Goal: Task Accomplishment & Management: Manage account settings

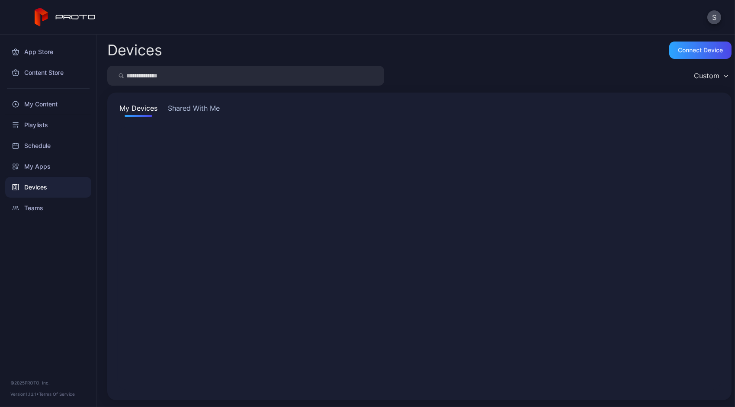
click at [179, 112] on button "Shared With Me" at bounding box center [193, 110] width 55 height 14
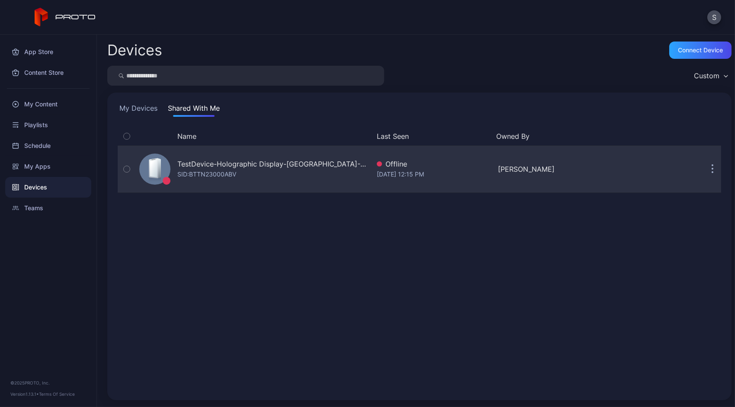
click at [712, 171] on icon "button" at bounding box center [713, 169] width 2 height 10
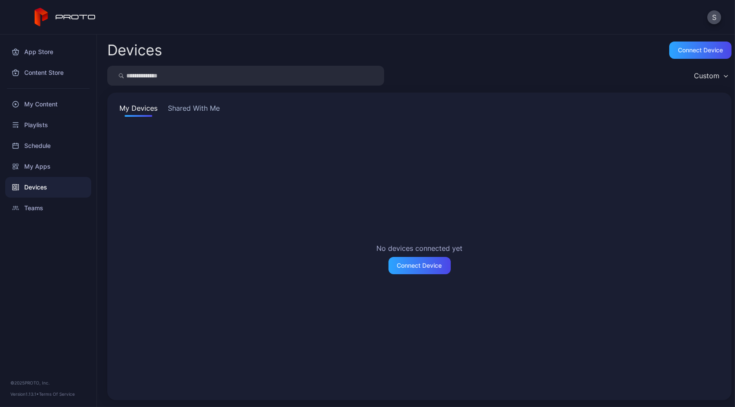
click at [187, 111] on button "Shared With Me" at bounding box center [193, 110] width 55 height 14
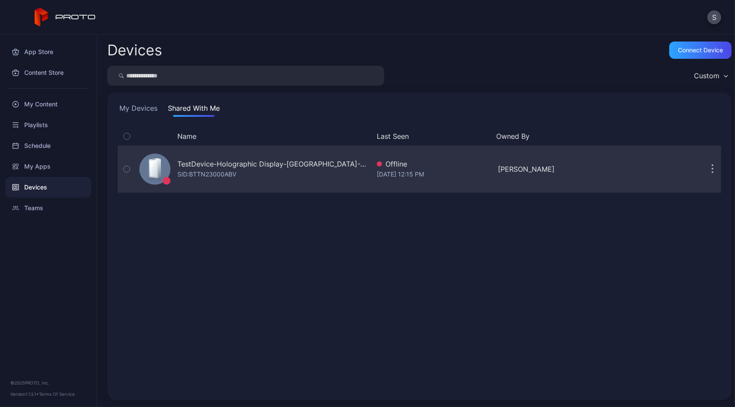
click at [712, 167] on icon "button" at bounding box center [713, 169] width 2 height 10
drag, startPoint x: 229, startPoint y: 161, endPoint x: 190, endPoint y: 174, distance: 41.8
click at [190, 174] on div "SID: BTTN23000ABV" at bounding box center [206, 174] width 59 height 10
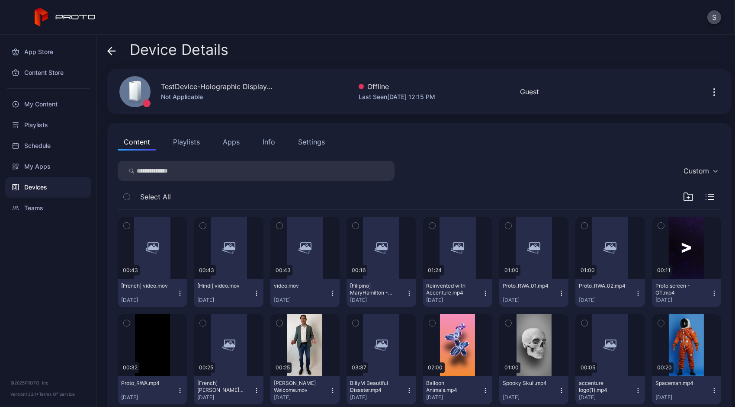
click at [322, 139] on div "Settings" at bounding box center [311, 142] width 27 height 10
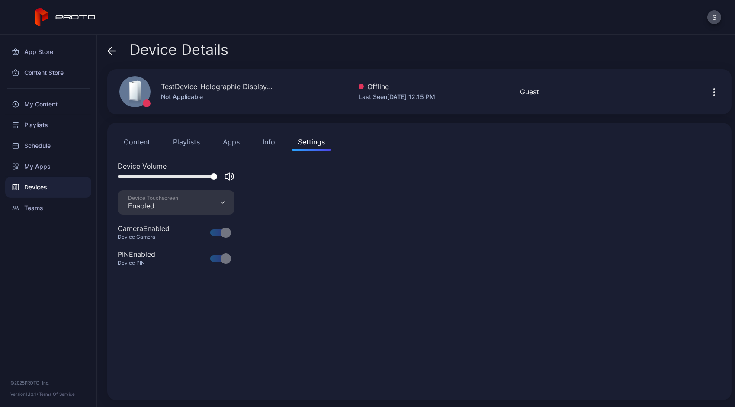
click at [270, 139] on div "Info" at bounding box center [269, 142] width 13 height 10
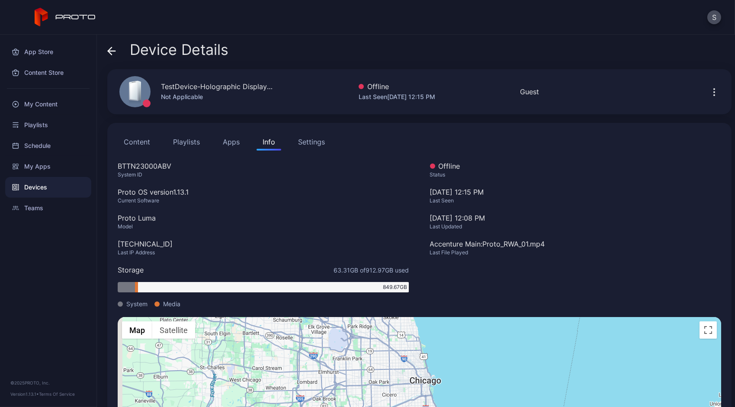
click at [235, 135] on button "Apps" at bounding box center [231, 141] width 29 height 17
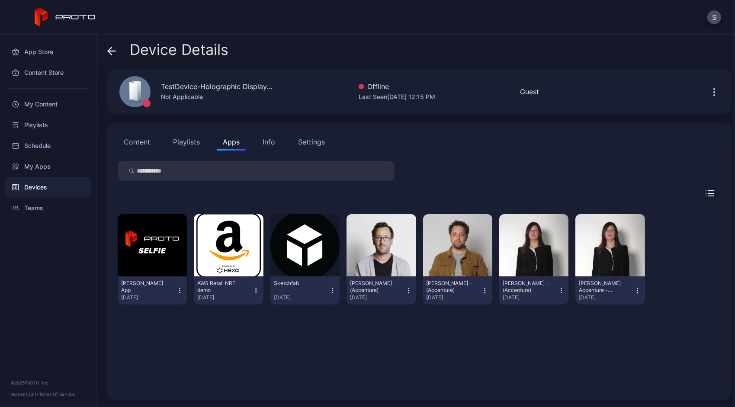
click at [36, 181] on div "Devices" at bounding box center [48, 187] width 86 height 21
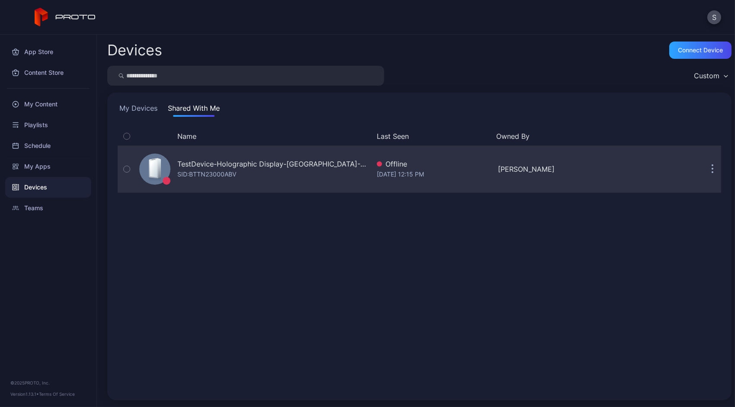
click at [704, 169] on button "button" at bounding box center [712, 169] width 17 height 17
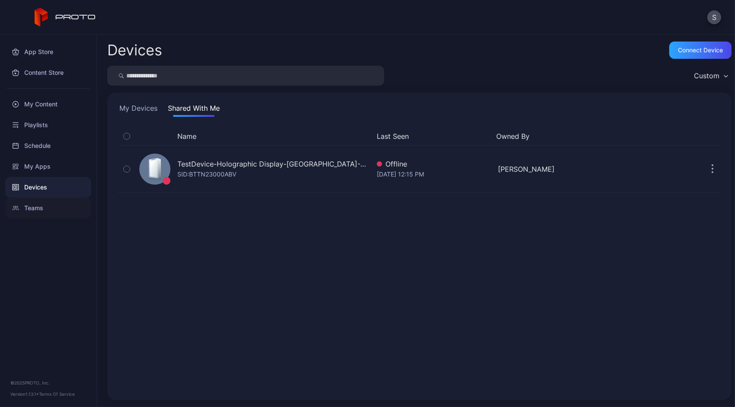
click at [39, 210] on div "Teams" at bounding box center [48, 208] width 86 height 21
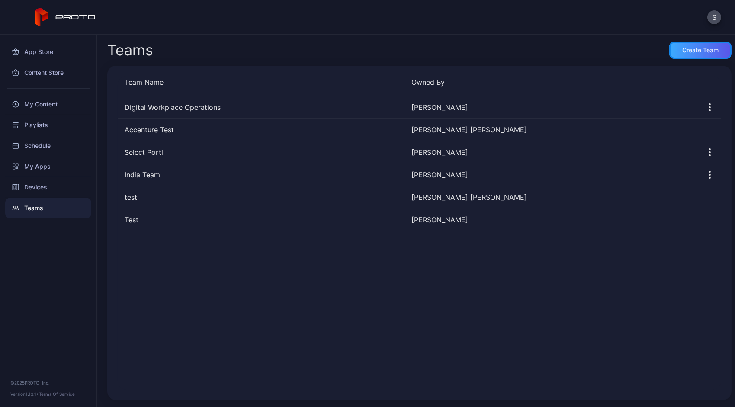
click at [692, 50] on div "Create Team" at bounding box center [701, 50] width 36 height 7
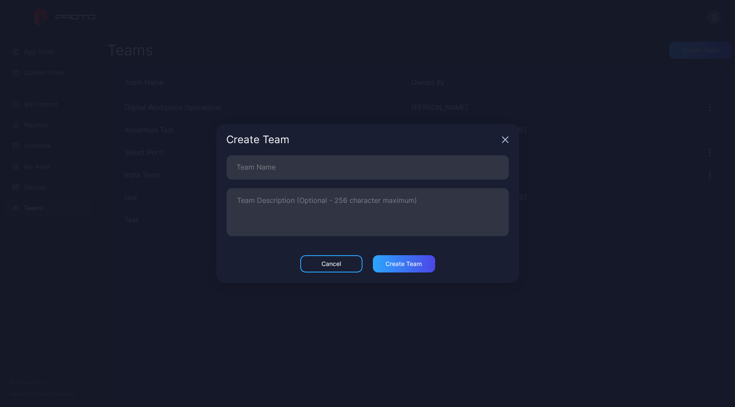
click at [504, 136] on div "Create Team" at bounding box center [367, 139] width 303 height 31
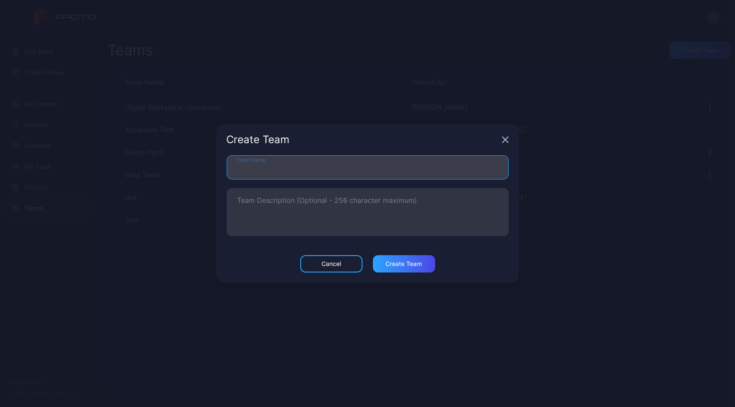
click at [399, 171] on input "Team Name" at bounding box center [368, 167] width 282 height 24
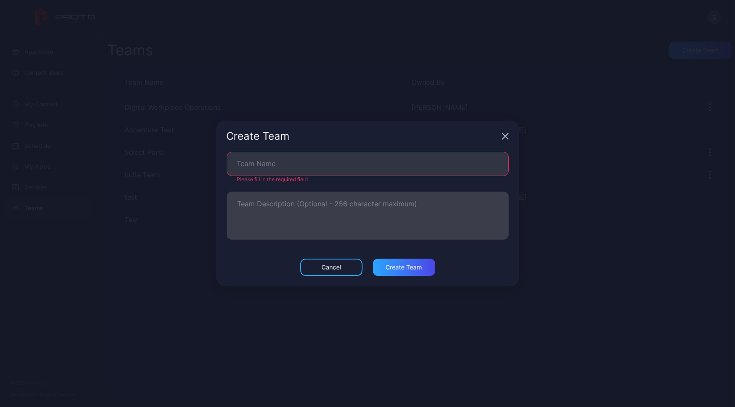
click at [418, 195] on label "Team Description (Optional - 256 character maximum)" at bounding box center [368, 216] width 282 height 48
click at [418, 201] on textarea "Team Description (Optional - 256 character maximum)" at bounding box center [368, 216] width 261 height 30
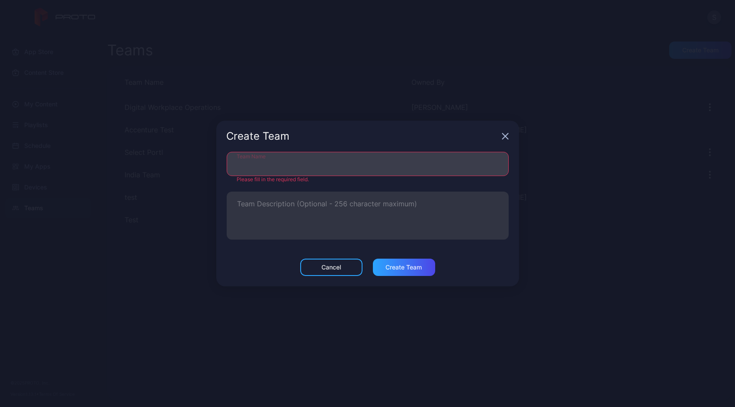
click at [403, 166] on input "Team Name" at bounding box center [368, 164] width 282 height 24
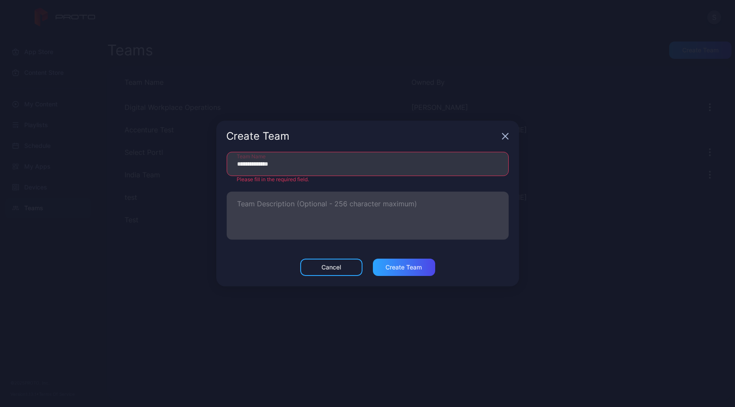
type input "**********"
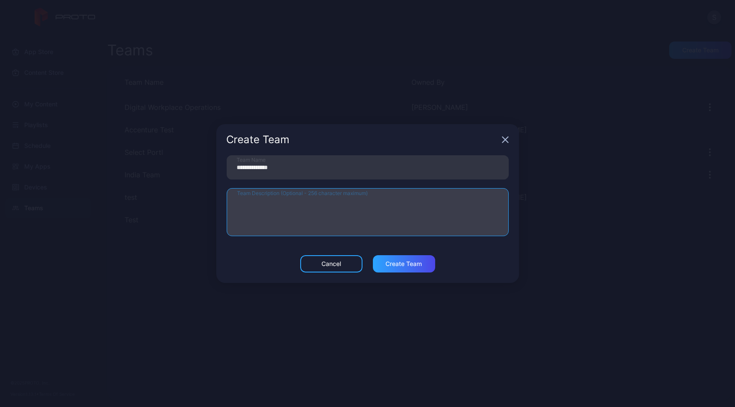
click at [362, 212] on textarea "Team Description (Optional - 256 character maximum)" at bounding box center [368, 212] width 261 height 30
click at [238, 206] on textarea "**********" at bounding box center [368, 212] width 261 height 30
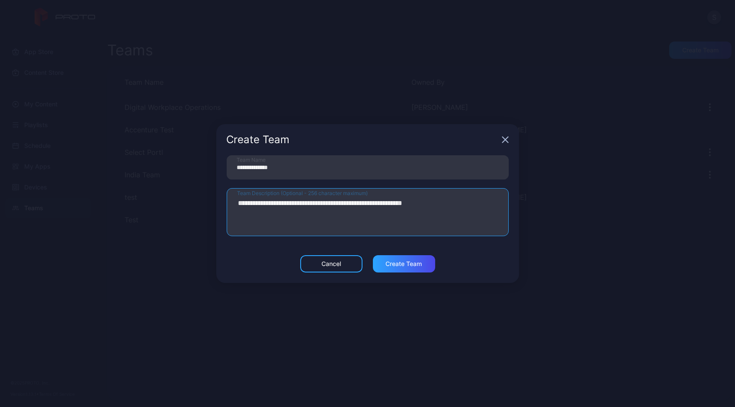
type textarea "**********"
click at [490, 266] on div "Cancel Create Team" at bounding box center [367, 269] width 303 height 28
click at [411, 258] on div "Create Team" at bounding box center [404, 263] width 62 height 17
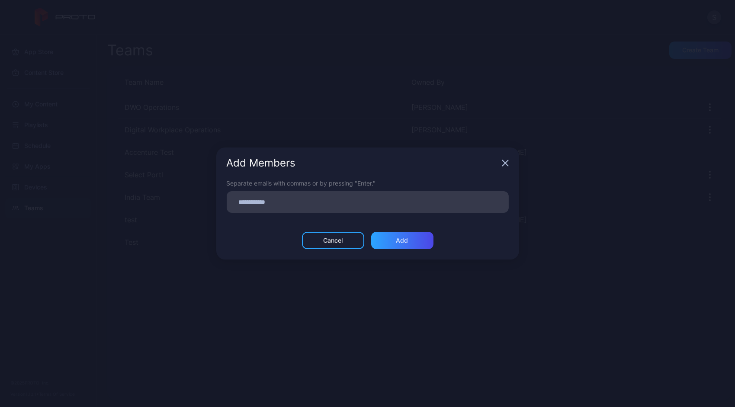
click at [317, 202] on input at bounding box center [368, 202] width 272 height 11
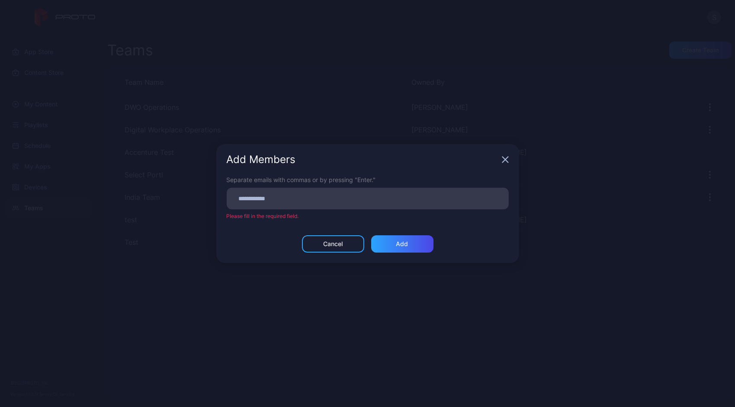
click at [327, 195] on div at bounding box center [370, 198] width 277 height 16
type input "**********"
type input "*"
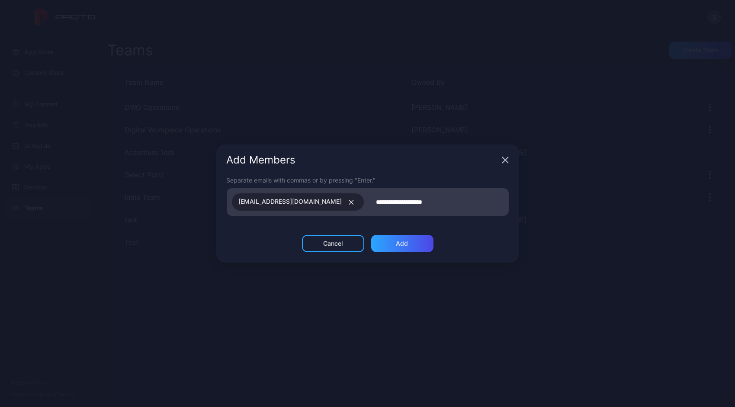
type input "**********"
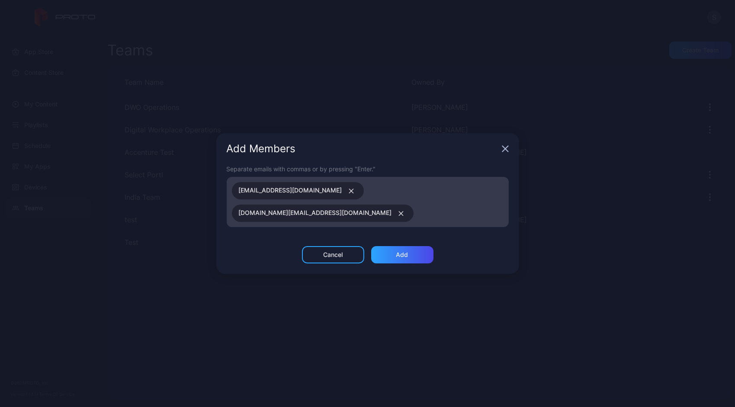
click at [442, 212] on input at bounding box center [461, 213] width 84 height 11
click at [393, 154] on div "Add Members" at bounding box center [363, 149] width 272 height 10
click at [405, 211] on icon "button" at bounding box center [401, 213] width 6 height 5
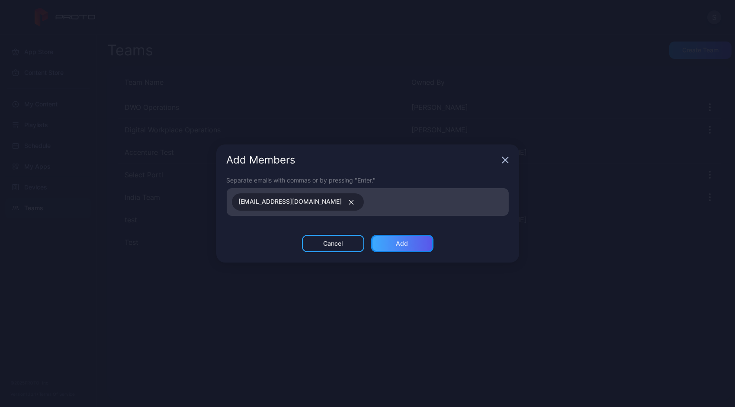
click at [417, 243] on div "Add" at bounding box center [402, 243] width 62 height 17
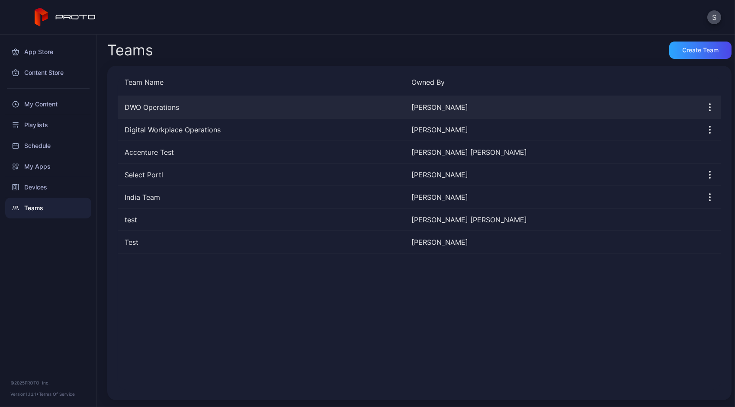
click at [445, 108] on div "Sadanand Guruprasad" at bounding box center [552, 107] width 280 height 10
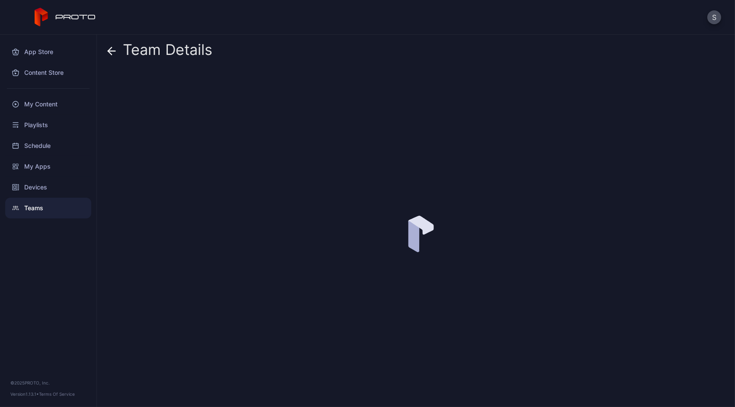
click at [364, 106] on div at bounding box center [419, 234] width 625 height 331
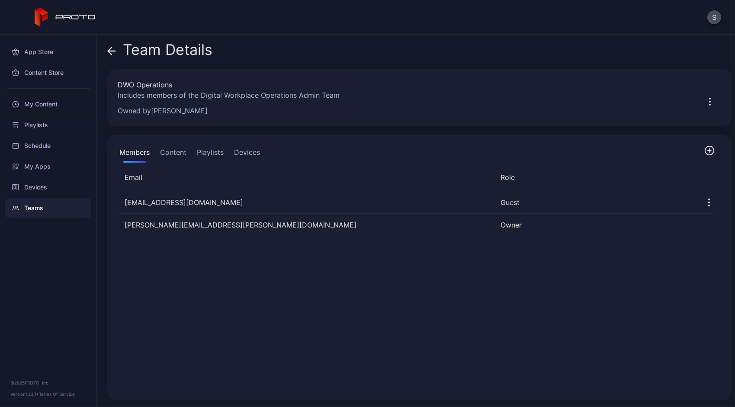
click at [232, 150] on div "Members Content Playlists Devices" at bounding box center [190, 153] width 144 height 17
click at [239, 151] on button "Devices" at bounding box center [246, 153] width 29 height 17
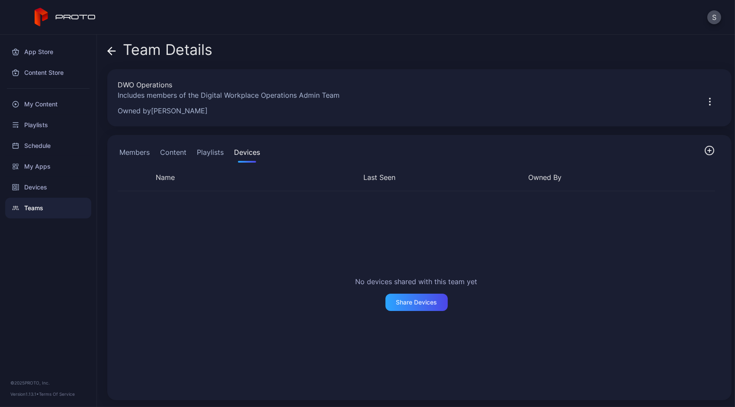
click at [132, 151] on button "Members" at bounding box center [135, 153] width 34 height 17
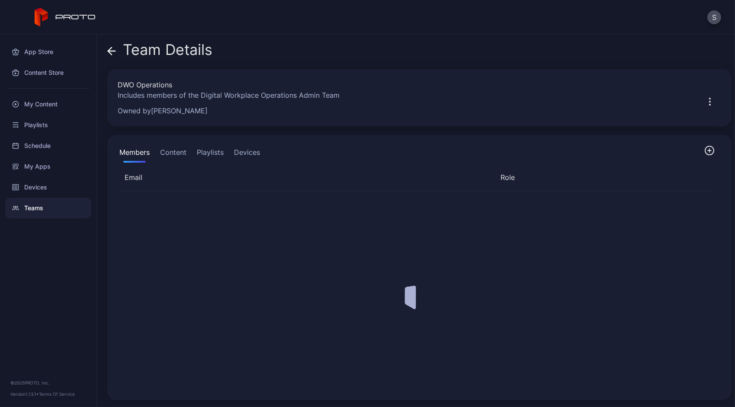
click at [132, 151] on button "Members" at bounding box center [135, 153] width 34 height 17
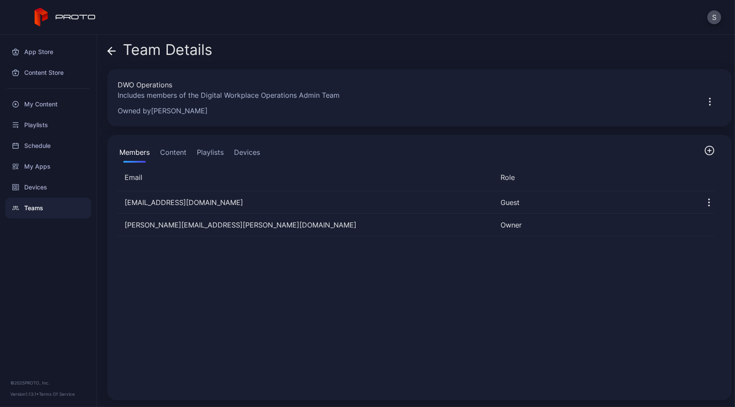
click at [39, 204] on div "Teams" at bounding box center [48, 208] width 86 height 21
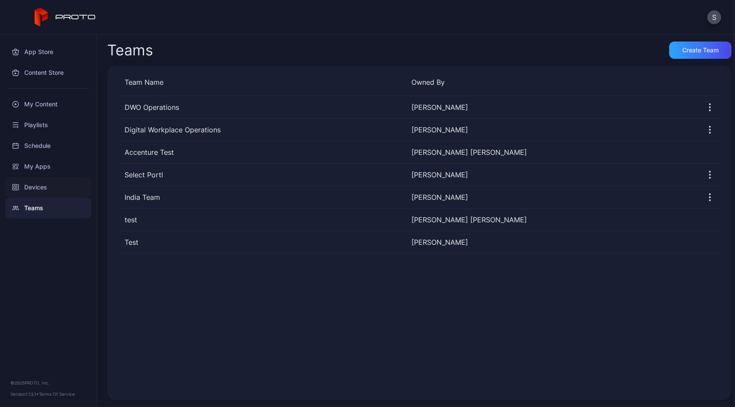
click at [22, 187] on div "Devices" at bounding box center [48, 187] width 86 height 21
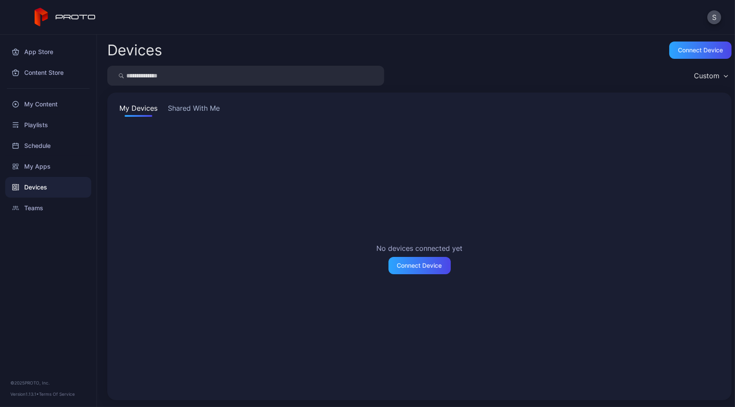
click at [241, 132] on div "No devices connected yet Connect Device" at bounding box center [420, 258] width 604 height 263
click at [193, 110] on button "Shared With Me" at bounding box center [193, 110] width 55 height 14
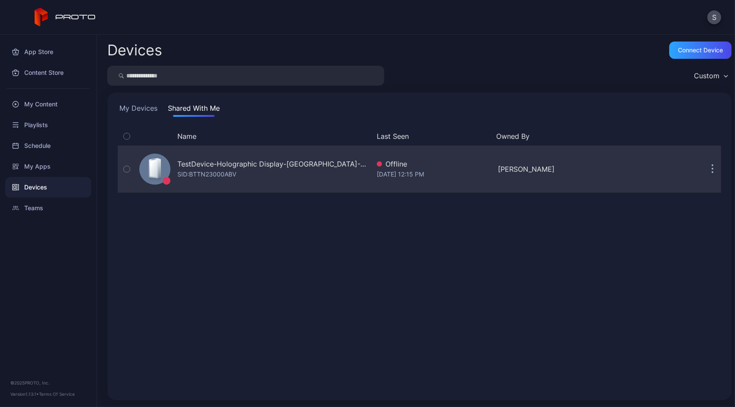
click at [312, 160] on div "TestDevice-Holographic Display-[GEOGRAPHIC_DATA]-500West-Showcase" at bounding box center [273, 164] width 193 height 10
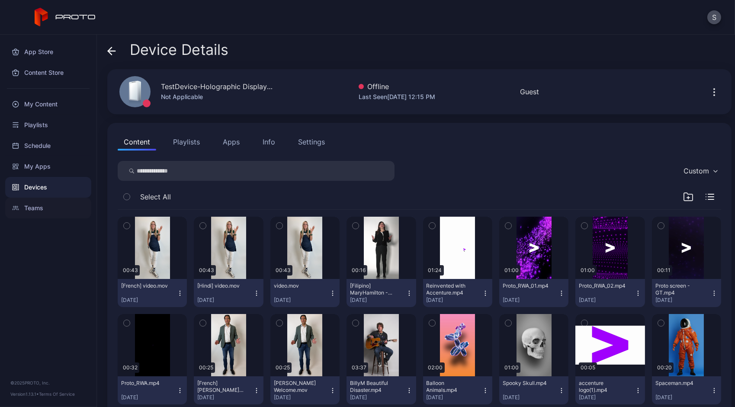
click at [45, 206] on div "Teams" at bounding box center [48, 208] width 86 height 21
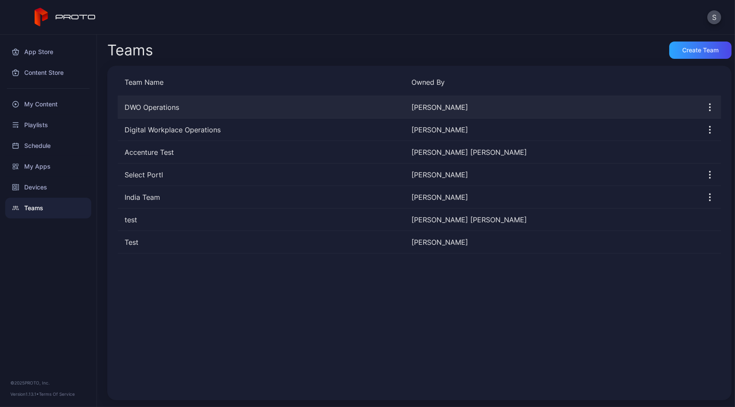
click at [425, 109] on div "Sadanand Guruprasad" at bounding box center [552, 107] width 280 height 10
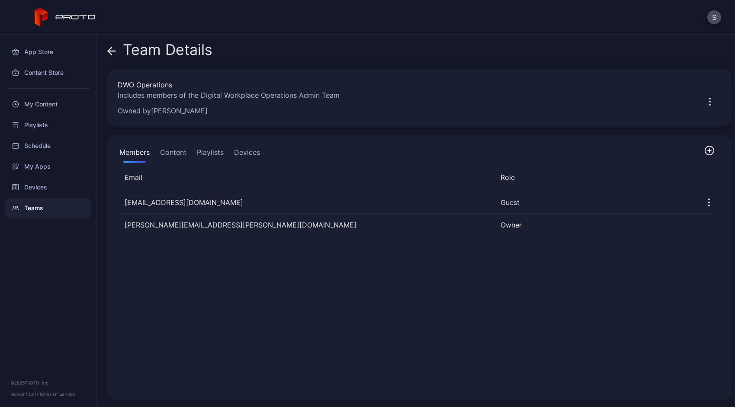
click at [252, 157] on button "Devices" at bounding box center [246, 153] width 29 height 17
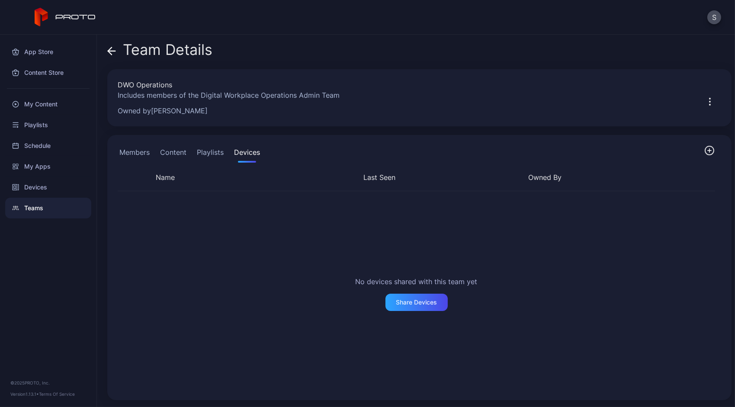
click at [706, 152] on div "Members Content Playlists Devices" at bounding box center [420, 153] width 604 height 17
click at [705, 151] on icon "button" at bounding box center [710, 150] width 10 height 10
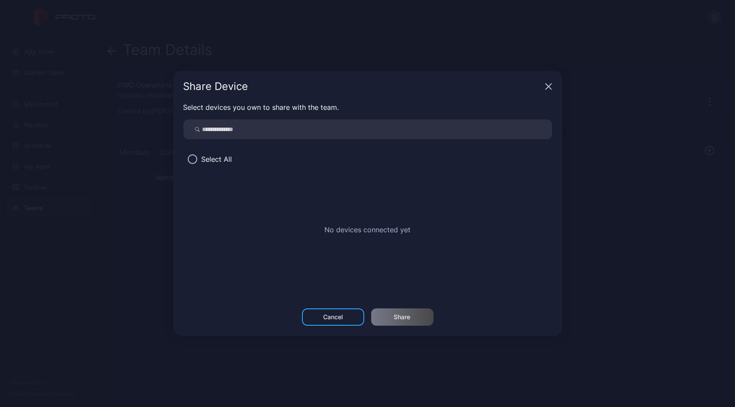
click at [549, 85] on icon "button" at bounding box center [548, 86] width 7 height 7
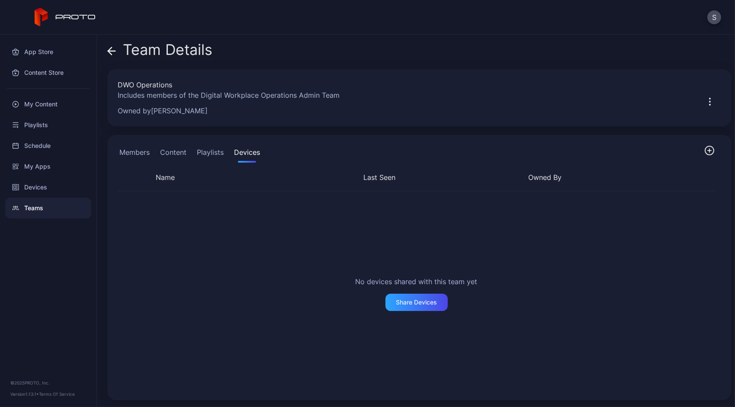
click at [192, 376] on div "No devices shared with this team yet Share Devices" at bounding box center [417, 293] width 612 height 219
click at [31, 206] on div "Teams" at bounding box center [48, 208] width 86 height 21
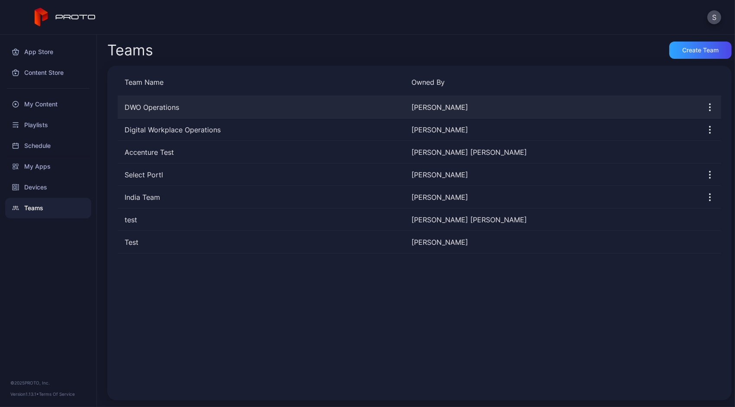
click at [200, 108] on div "DWO Operations" at bounding box center [261, 107] width 287 height 10
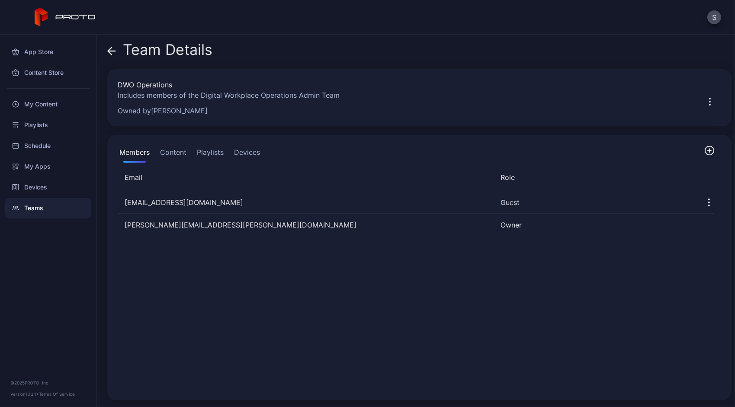
click at [250, 150] on button "Devices" at bounding box center [246, 153] width 29 height 17
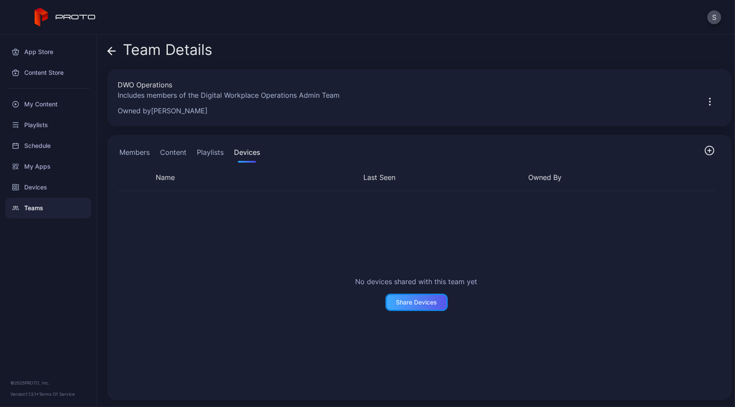
click at [404, 300] on div "Share Devices" at bounding box center [416, 302] width 41 height 7
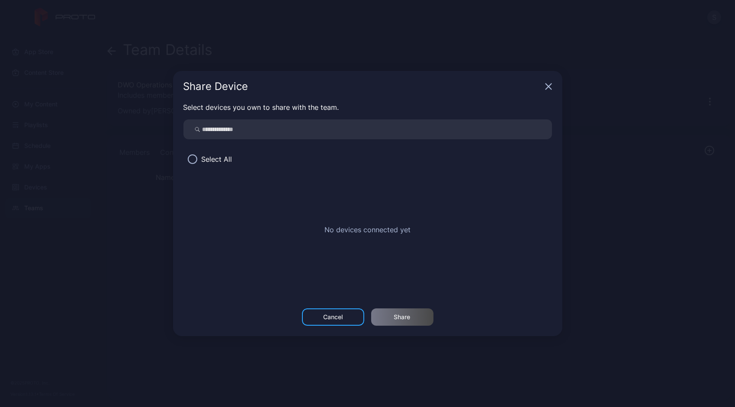
click at [550, 86] on icon "button" at bounding box center [548, 86] width 7 height 7
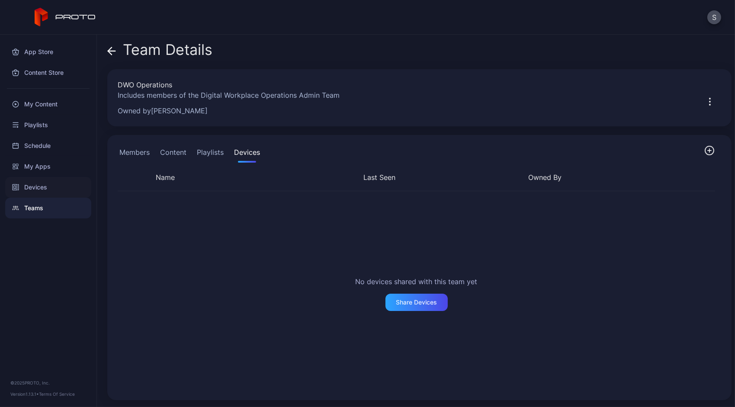
click at [34, 186] on div "Devices" at bounding box center [48, 187] width 86 height 21
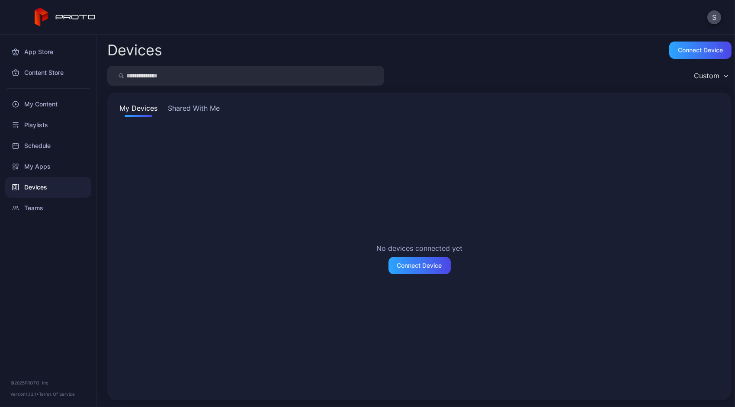
click at [192, 111] on button "Shared With Me" at bounding box center [193, 110] width 55 height 14
